Goal: Information Seeking & Learning: Compare options

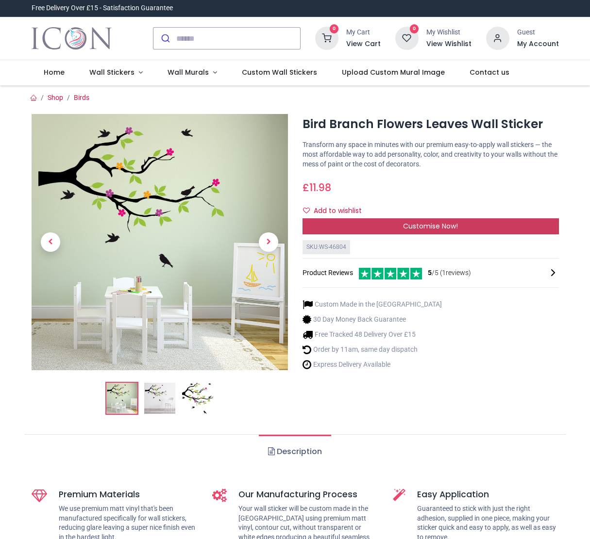
click at [419, 221] on span "Customise Now!" at bounding box center [430, 226] width 55 height 10
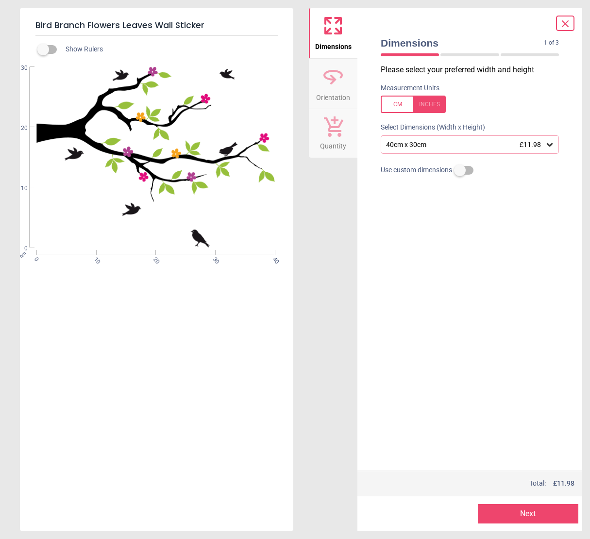
click at [487, 143] on span "£11.98" at bounding box center [529, 145] width 21 height 8
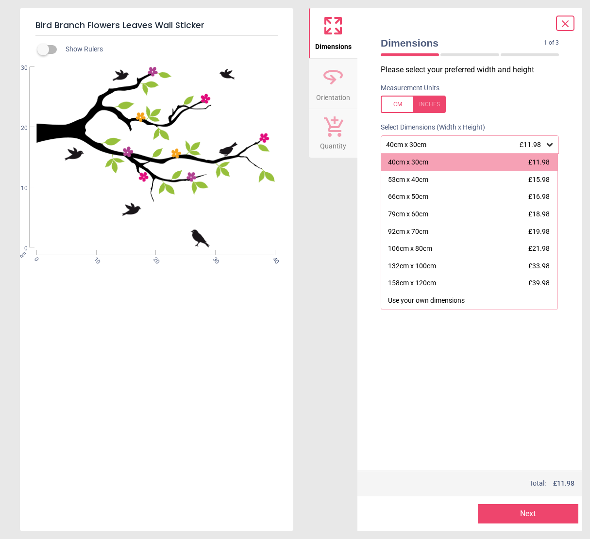
click at [419, 341] on div "Please select your preferred width and height Measurement Units Select Dimensio…" at bounding box center [470, 268] width 194 height 406
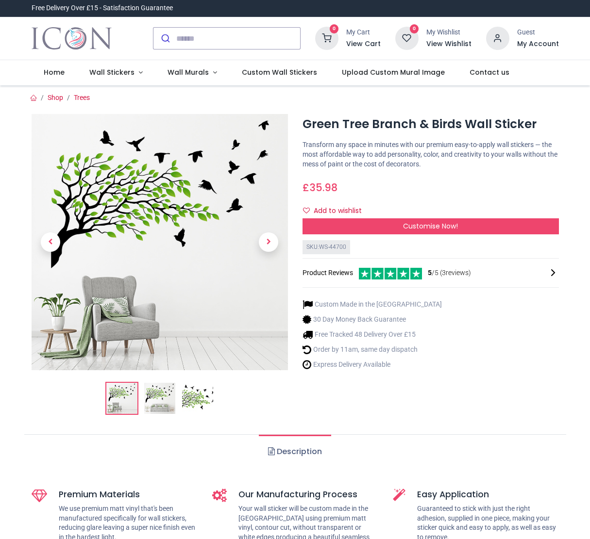
click at [378, 346] on li "Order by 11am, same day dispatch" at bounding box center [371, 350] width 139 height 10
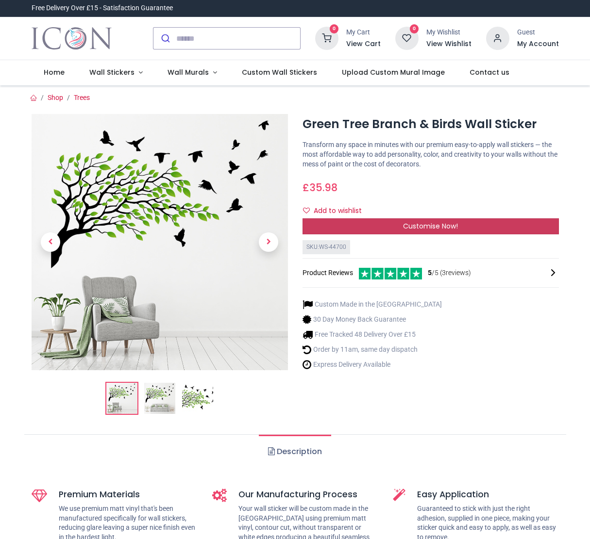
click at [401, 225] on div "Customise Now!" at bounding box center [430, 226] width 256 height 16
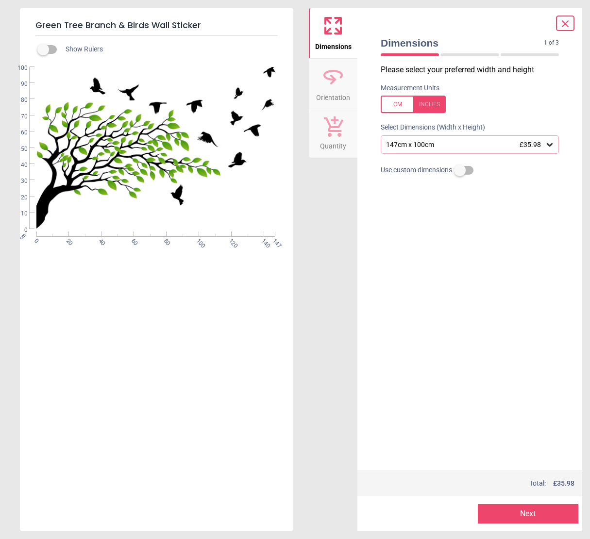
click at [474, 137] on div "147cm x 100cm £35.98" at bounding box center [469, 144] width 178 height 18
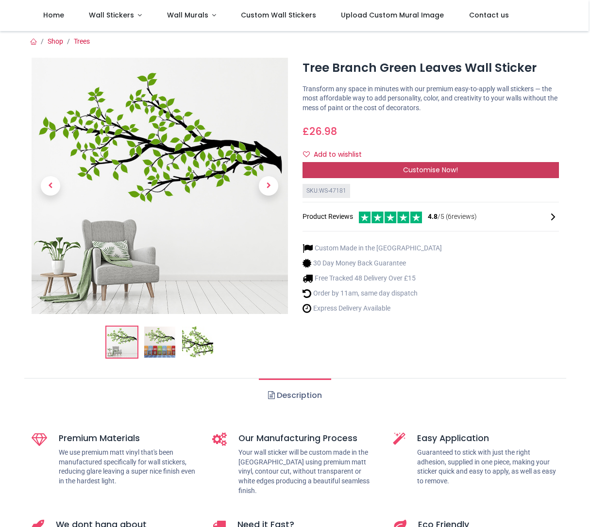
click at [383, 172] on div "Customise Now!" at bounding box center [430, 170] width 256 height 16
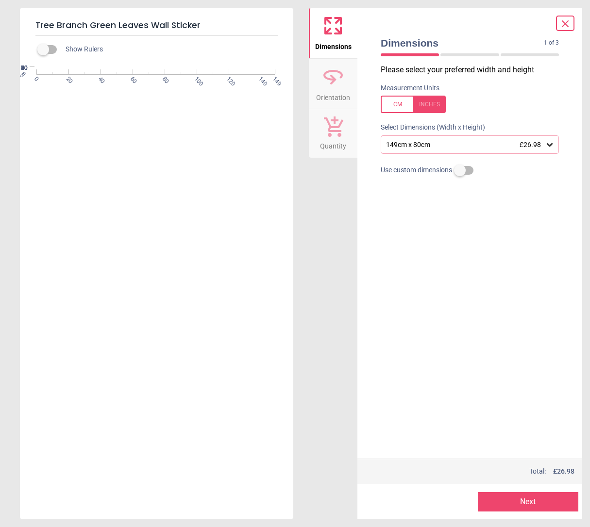
click at [445, 145] on div "149cm x 80cm £26.98" at bounding box center [465, 145] width 160 height 8
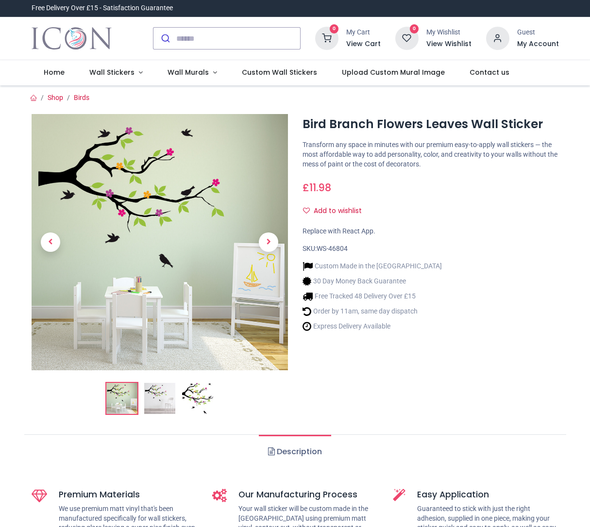
click at [169, 188] on img at bounding box center [160, 242] width 256 height 256
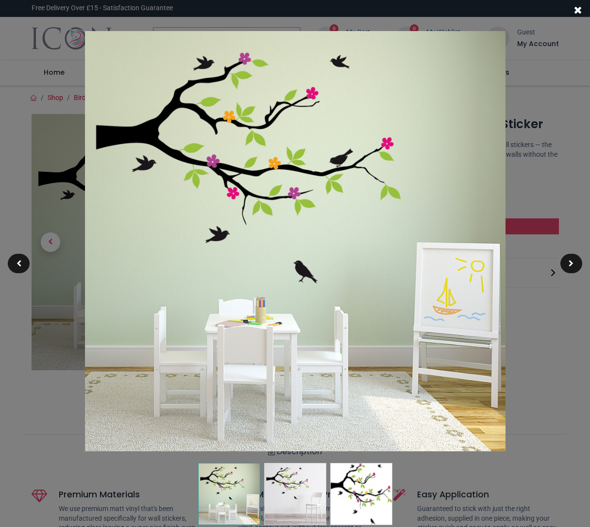
drag, startPoint x: 535, startPoint y: 198, endPoint x: 506, endPoint y: 234, distance: 45.9
click at [533, 202] on div at bounding box center [295, 263] width 590 height 527
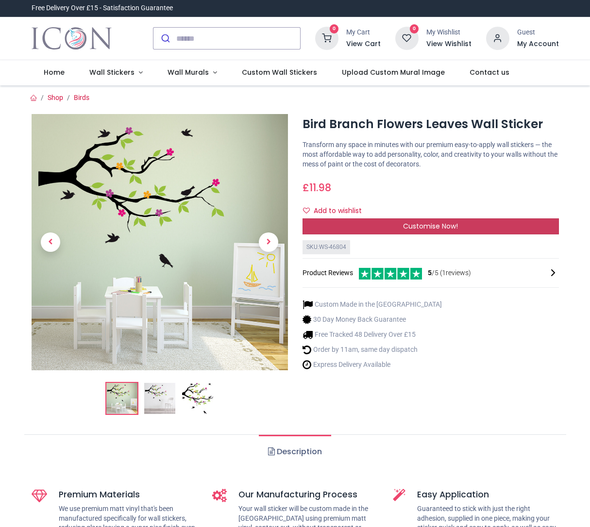
click at [498, 225] on div "Customise Now!" at bounding box center [430, 226] width 256 height 16
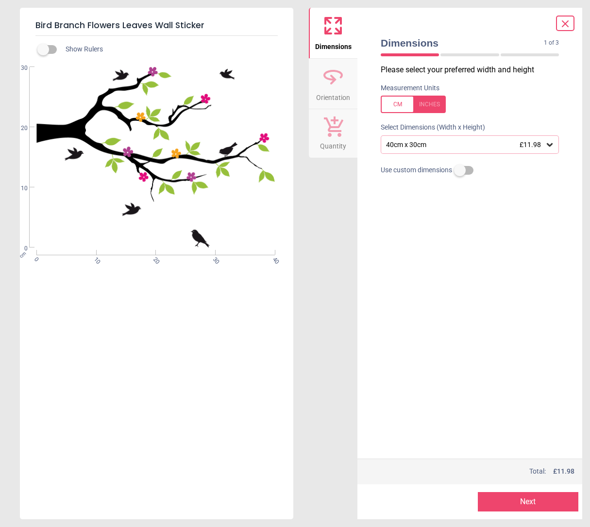
click at [434, 146] on div "40cm x 30cm £11.98" at bounding box center [465, 145] width 160 height 8
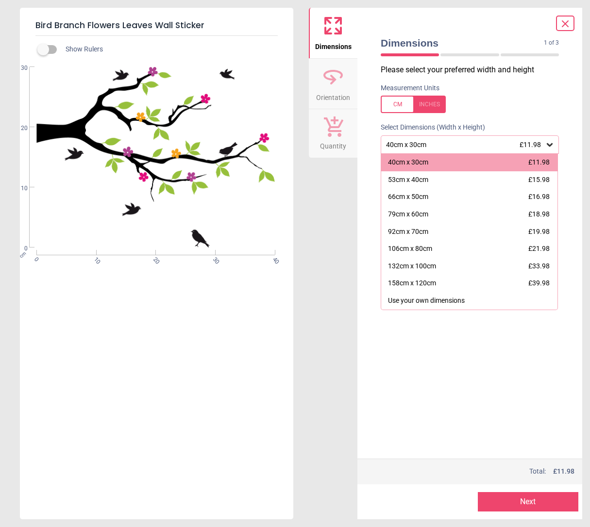
click at [488, 360] on div "Please select your preferred width and height Measurement Units Select Dimensio…" at bounding box center [470, 262] width 194 height 394
drag, startPoint x: 483, startPoint y: 358, endPoint x: 453, endPoint y: 331, distance: 40.2
click at [483, 358] on div "Please select your preferred width and height Measurement Units Select Dimensio…" at bounding box center [470, 262] width 194 height 394
